Goal: Task Accomplishment & Management: Use online tool/utility

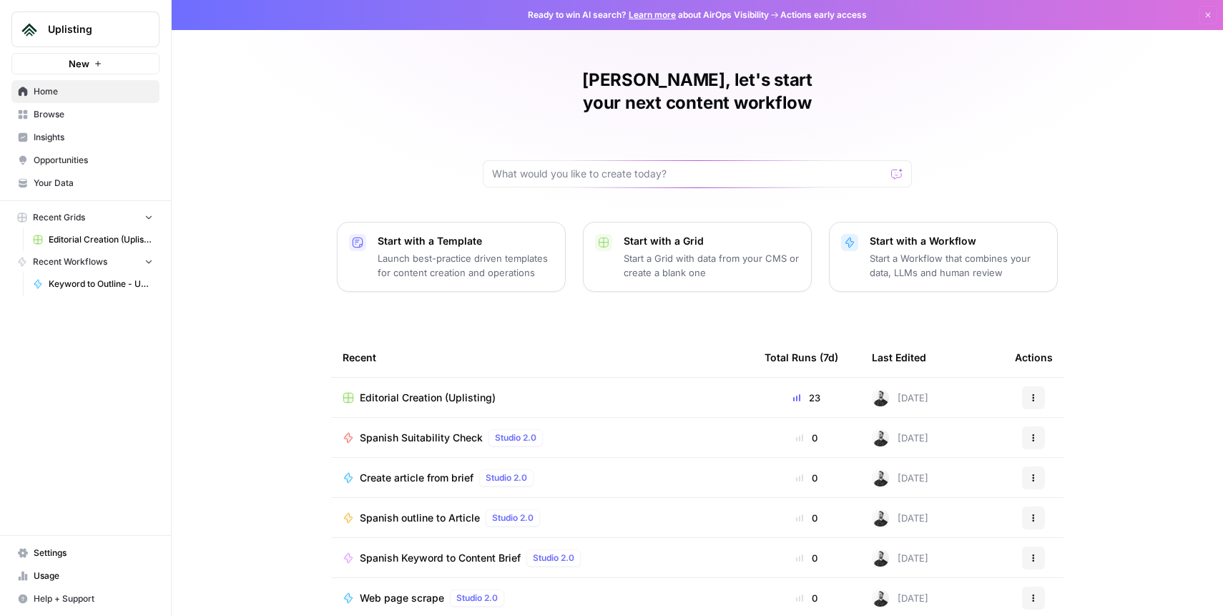
click at [69, 237] on span "Editorial Creation (Uplisting)" at bounding box center [101, 239] width 104 height 13
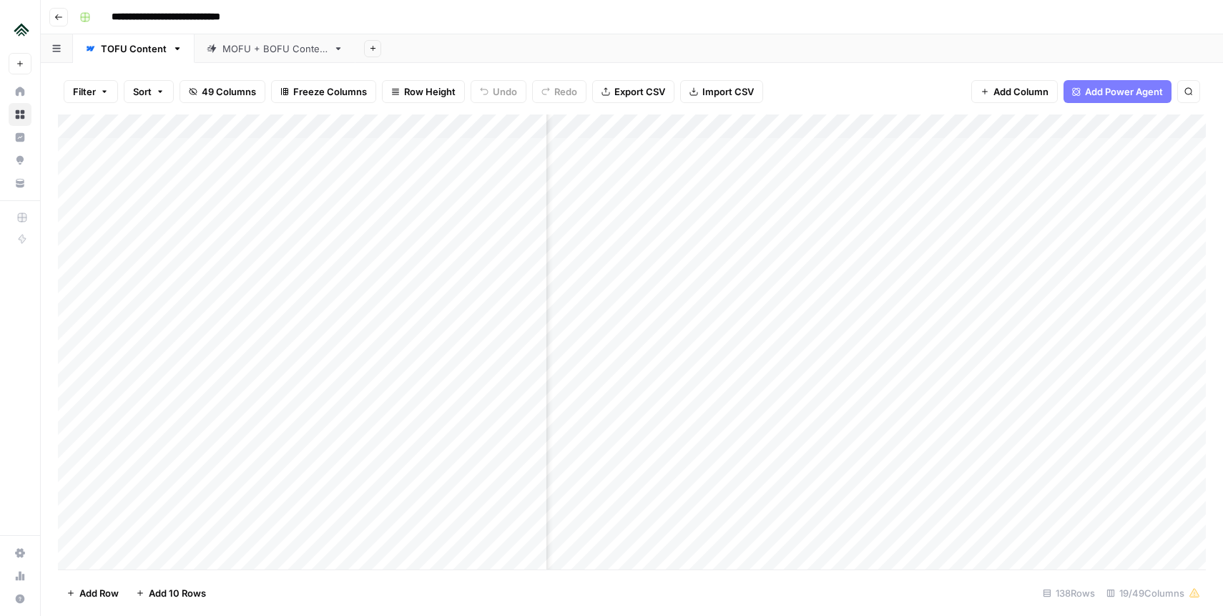
scroll to position [0, 1599]
click at [729, 150] on div "Add Column" at bounding box center [632, 341] width 1148 height 455
click at [724, 154] on div "Add Column" at bounding box center [632, 341] width 1148 height 455
click at [813, 80] on div "Filter Sort 49 Columns Freeze Columns Row Height Undo Redo Export CSV Import CS…" at bounding box center [632, 92] width 1148 height 46
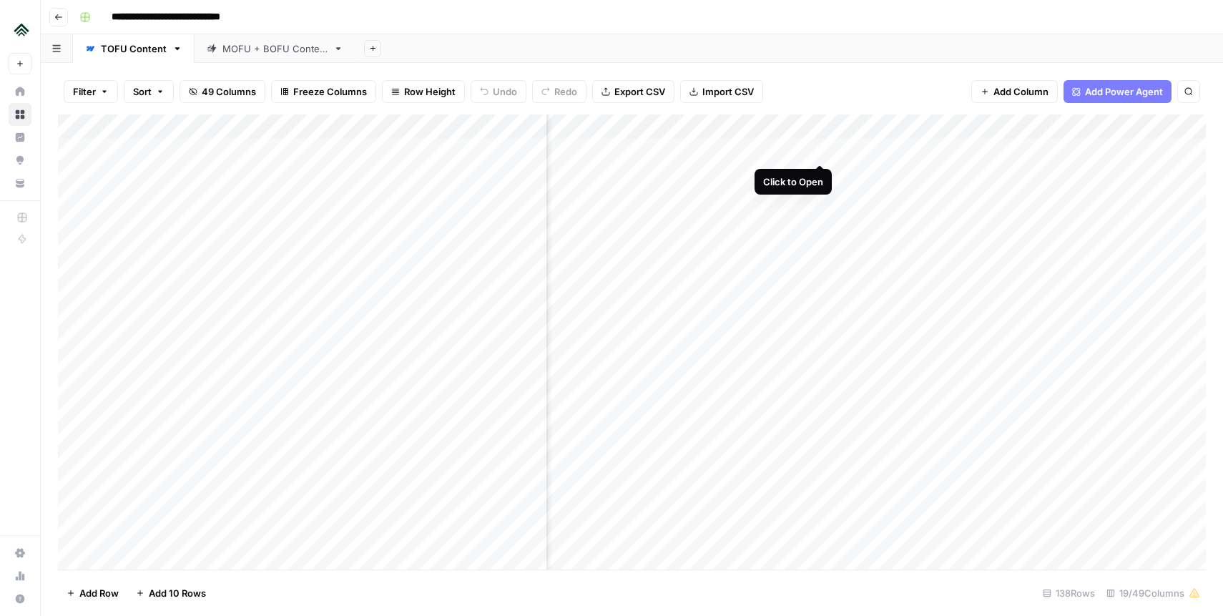
click at [819, 149] on div "Add Column" at bounding box center [632, 341] width 1148 height 455
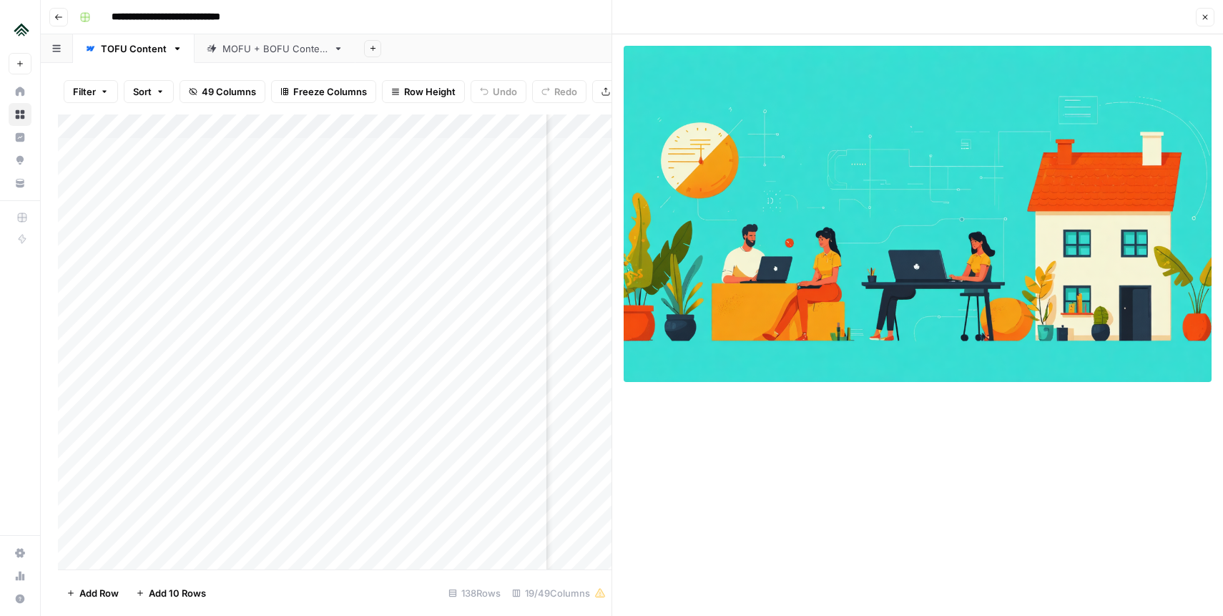
click at [1203, 16] on icon "button" at bounding box center [1205, 17] width 9 height 9
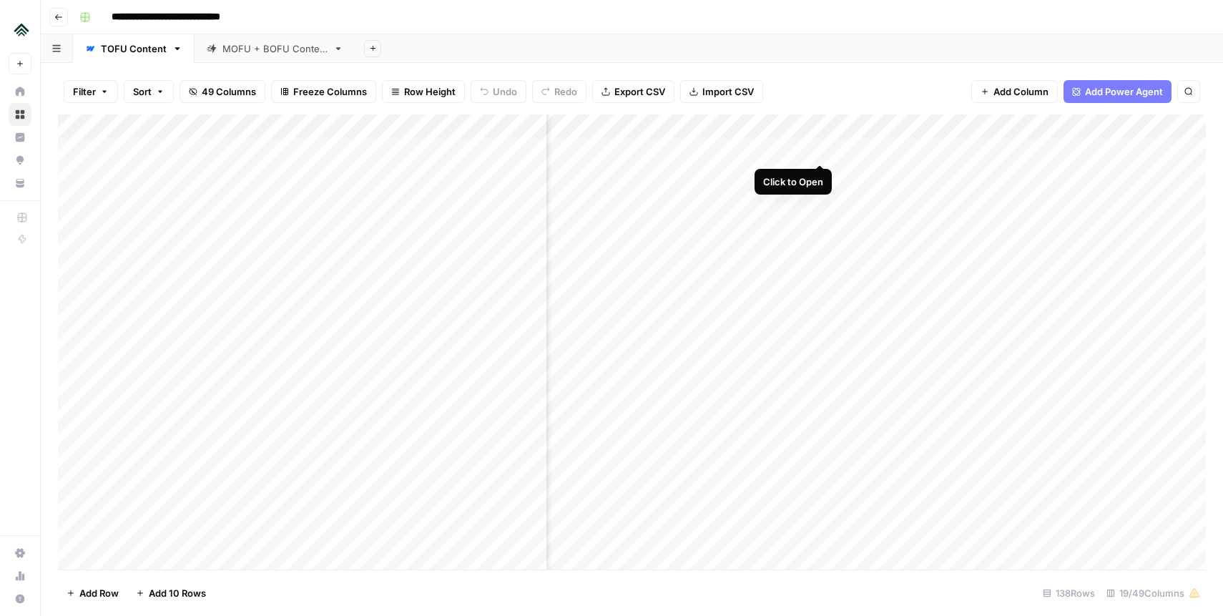
click at [817, 149] on div "Add Column" at bounding box center [632, 341] width 1148 height 455
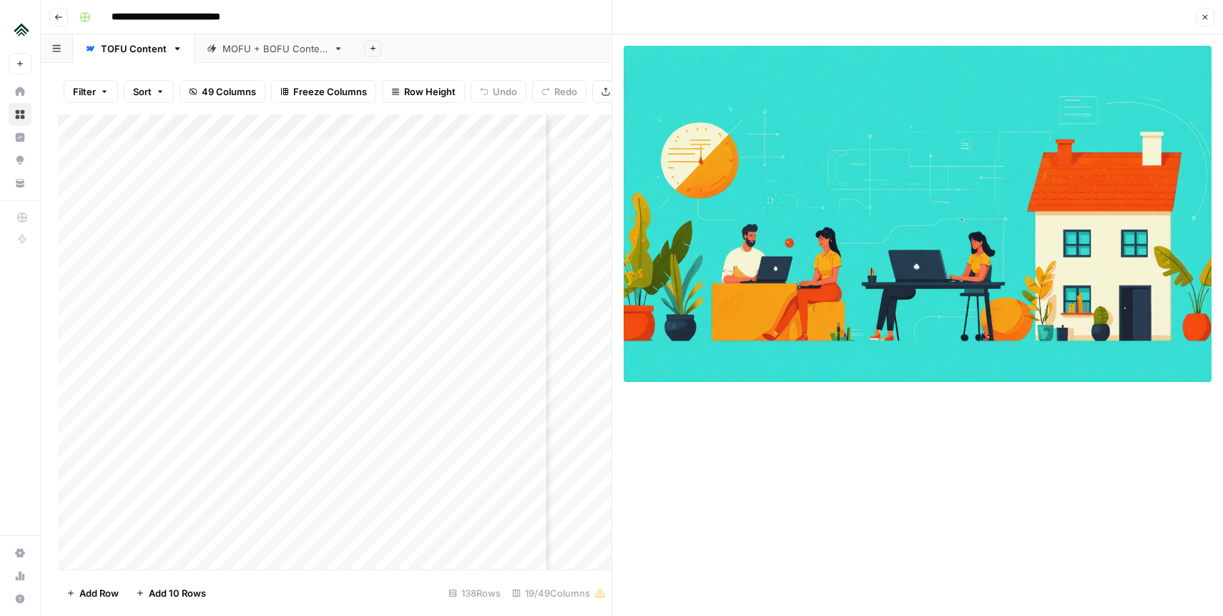
click at [1206, 17] on icon "button" at bounding box center [1205, 17] width 9 height 9
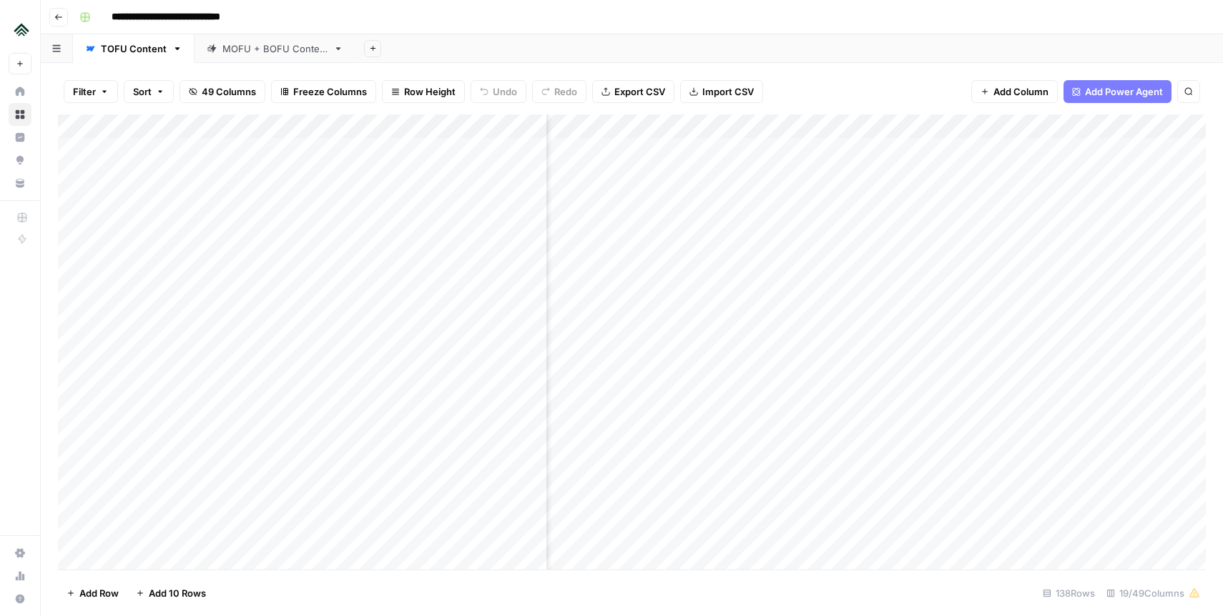
click at [723, 177] on div "Add Column" at bounding box center [632, 341] width 1148 height 455
click at [818, 172] on div "Add Column" at bounding box center [632, 341] width 1148 height 455
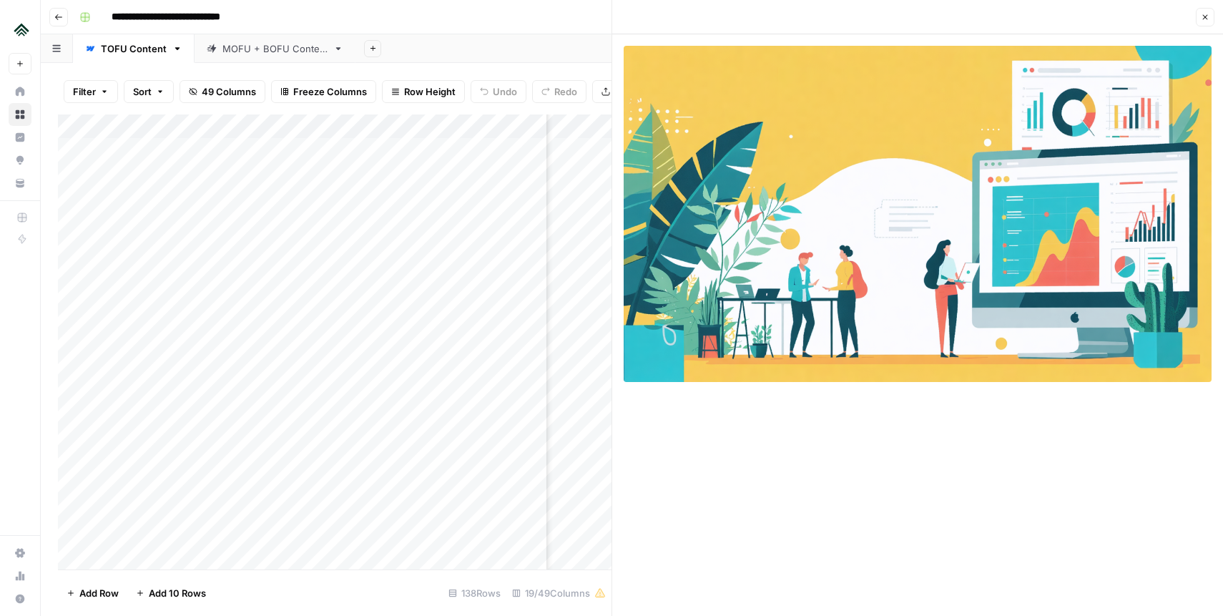
click at [1202, 9] on button "Close" at bounding box center [1205, 17] width 19 height 19
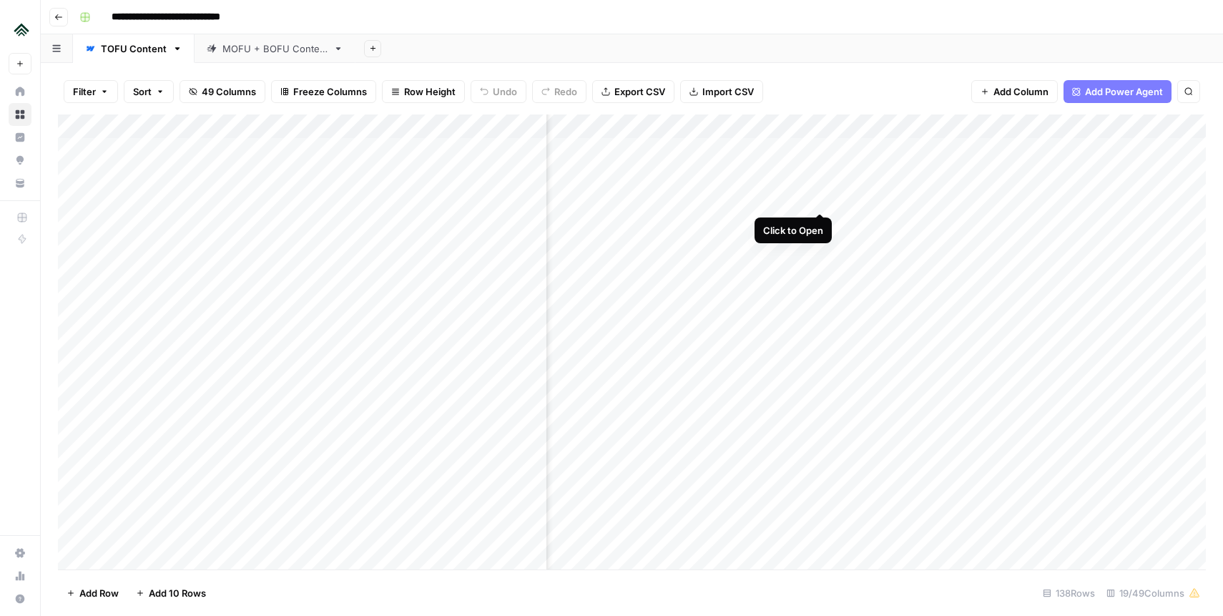
click at [819, 200] on div "Add Column" at bounding box center [632, 341] width 1148 height 455
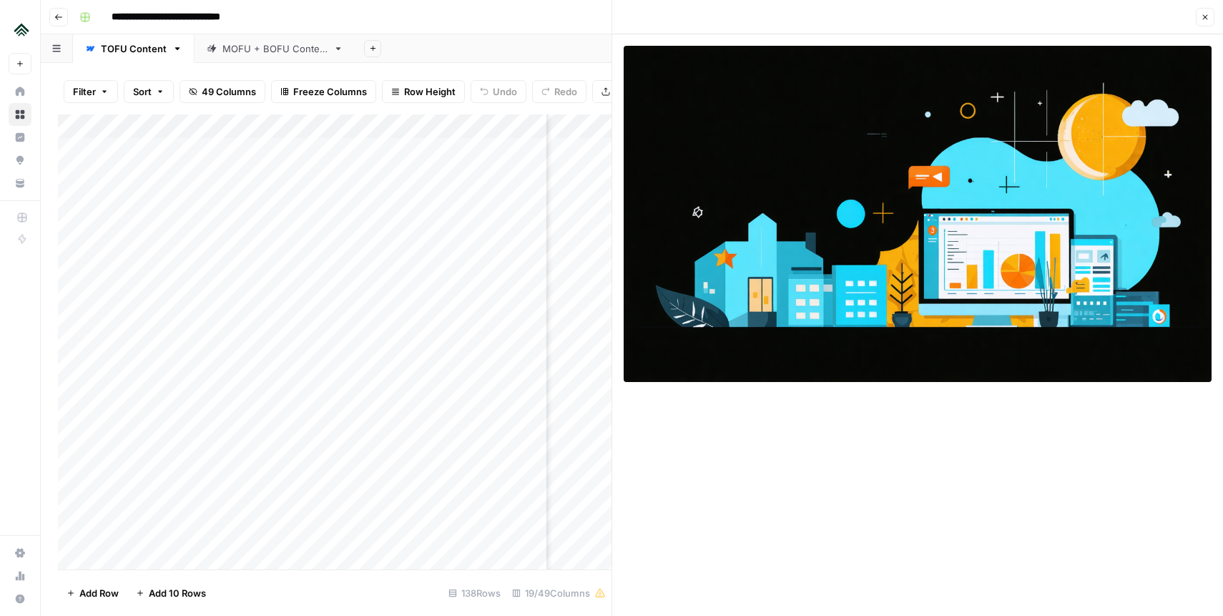
click at [1206, 18] on icon "button" at bounding box center [1205, 17] width 9 height 9
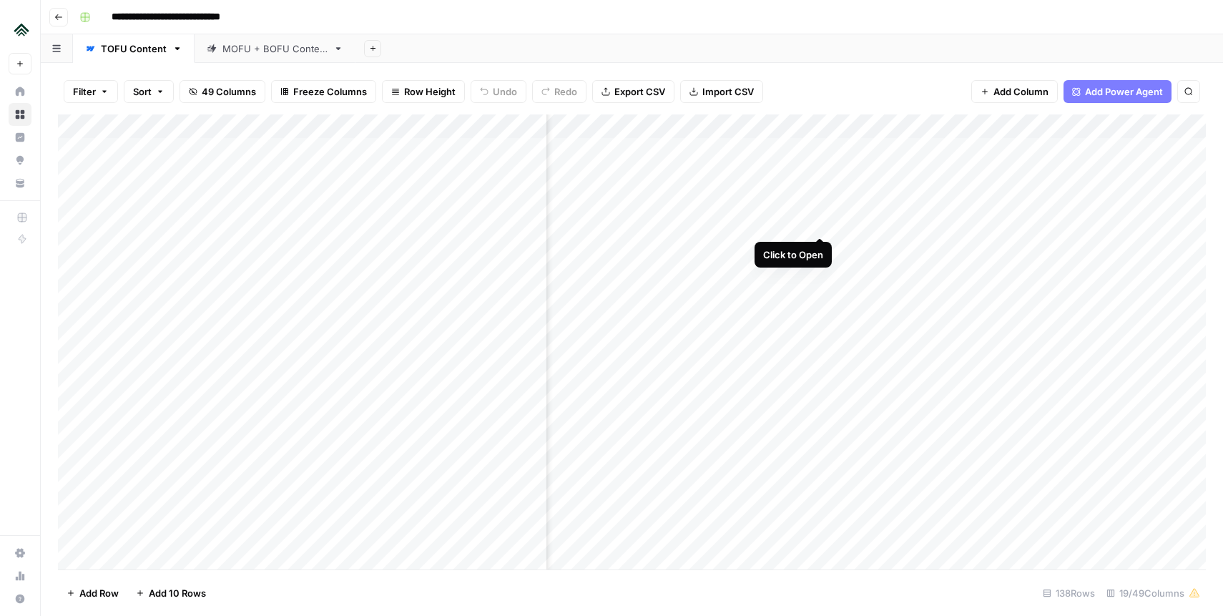
click at [820, 220] on div "Add Column" at bounding box center [632, 341] width 1148 height 455
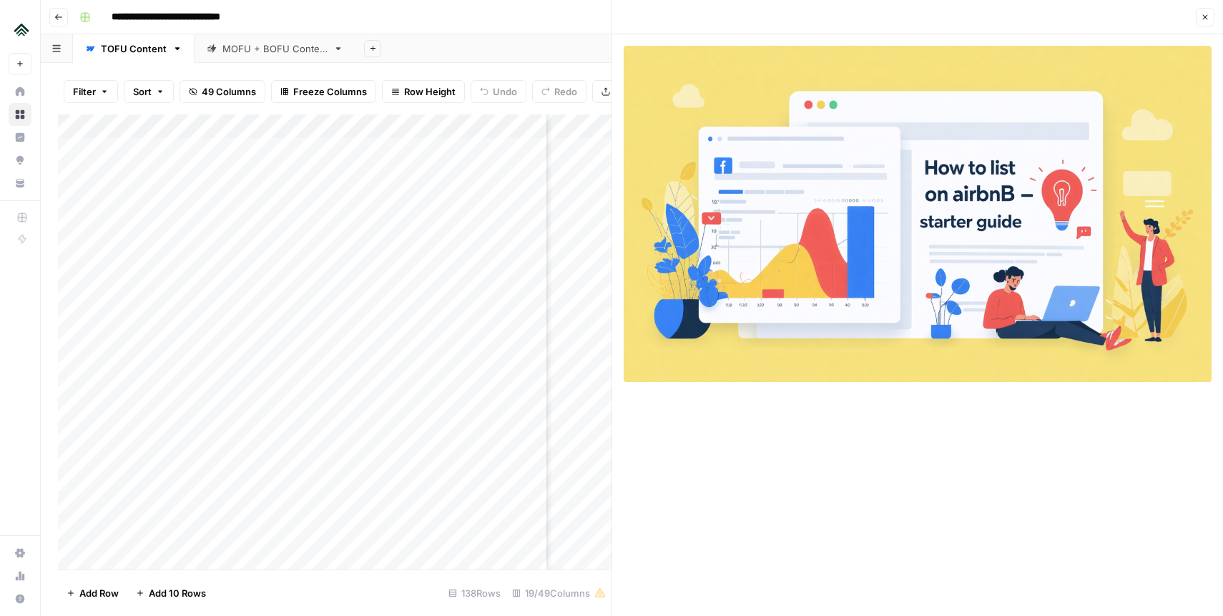
click at [1205, 21] on icon "button" at bounding box center [1205, 17] width 9 height 9
